Goal: Task Accomplishment & Management: Complete application form

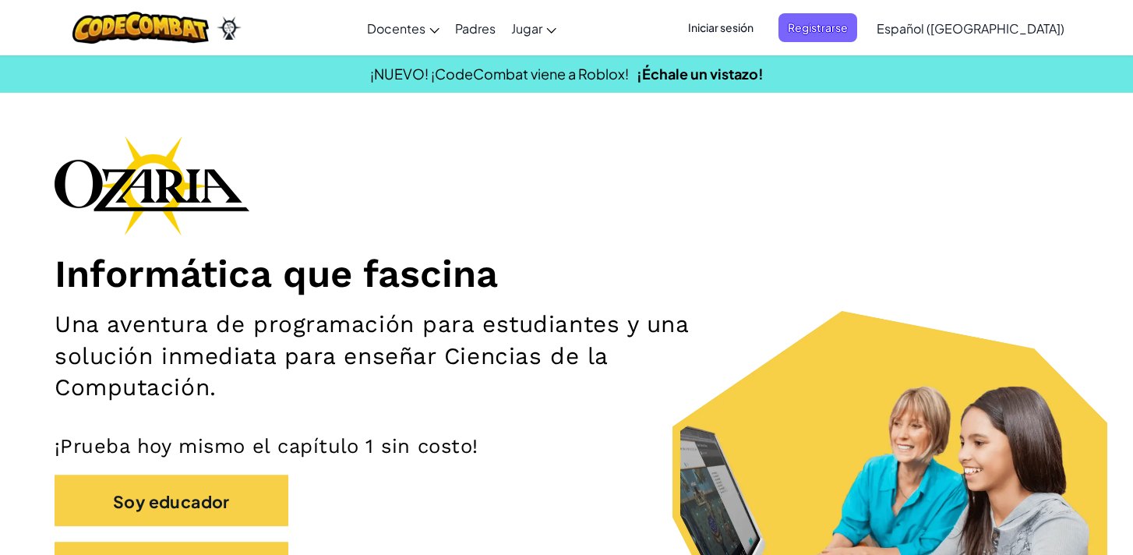
click at [749, 37] on span "Iniciar sesión" at bounding box center [721, 27] width 84 height 29
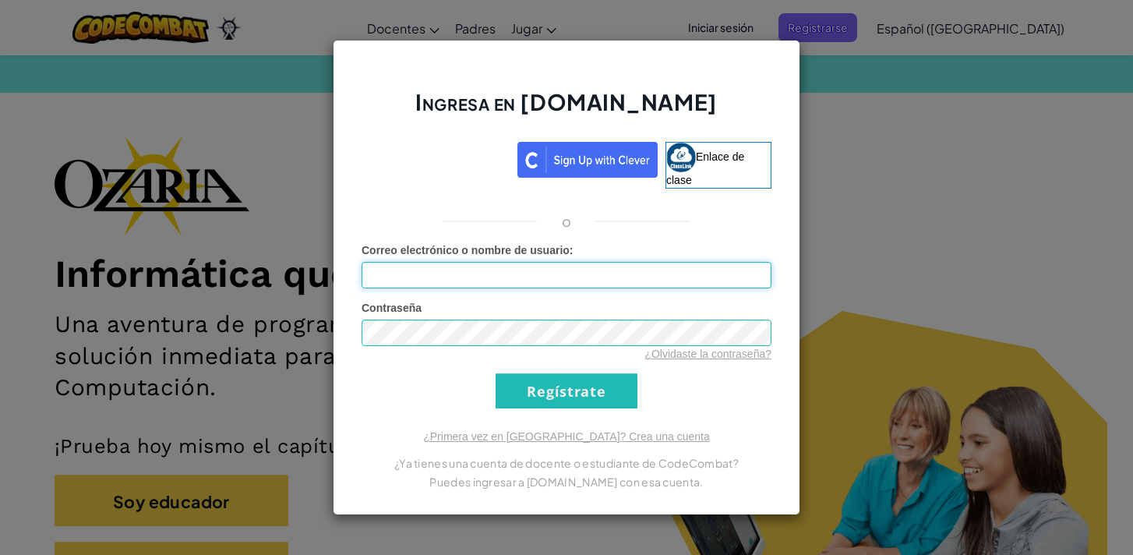
click at [496, 270] on input "Correo electrónico o nombre de usuario :" at bounding box center [567, 275] width 410 height 26
type input "[EMAIL_ADDRESS][DOMAIN_NAME]"
click at [537, 384] on input "Regístrate" at bounding box center [567, 390] width 142 height 35
